Goal: Information Seeking & Learning: Learn about a topic

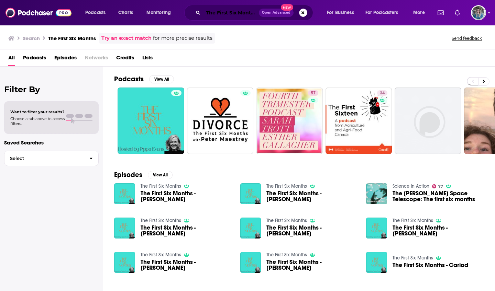
click at [227, 12] on input "The First Six Months" at bounding box center [231, 12] width 56 height 11
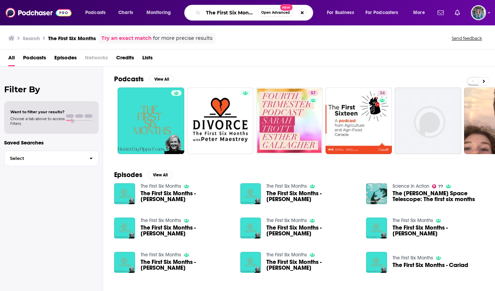
click at [227, 12] on input "The First Six Months" at bounding box center [230, 12] width 55 height 11
click at [224, 13] on input "leadersip biz cafe" at bounding box center [230, 12] width 55 height 11
type input "leadership biz cafe"
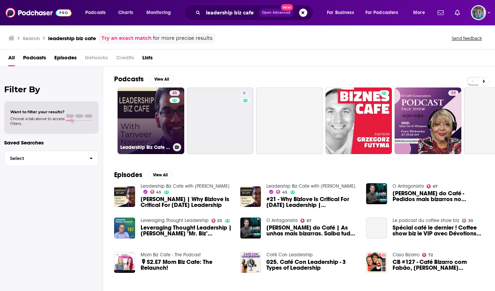
click at [139, 133] on link "45 Leadership Biz Cafe with [PERSON_NAME]" at bounding box center [151, 121] width 67 height 67
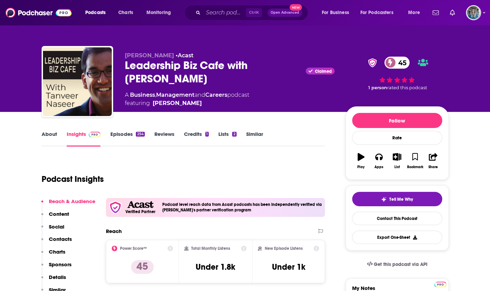
click at [51, 136] on link "About" at bounding box center [49, 139] width 15 height 16
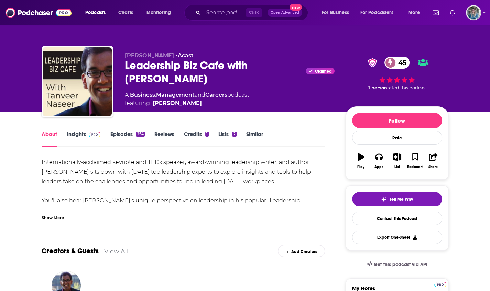
click at [54, 218] on div "Show More" at bounding box center [53, 217] width 22 height 7
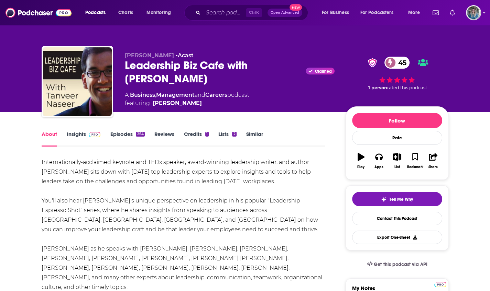
click at [82, 138] on link "Insights" at bounding box center [84, 139] width 34 height 16
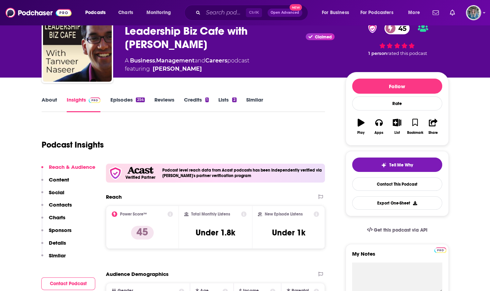
scroll to position [34, 0]
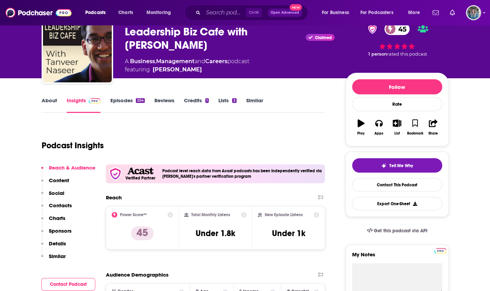
click at [55, 103] on link "About" at bounding box center [49, 105] width 15 height 16
